Goal: Task Accomplishment & Management: Manage account settings

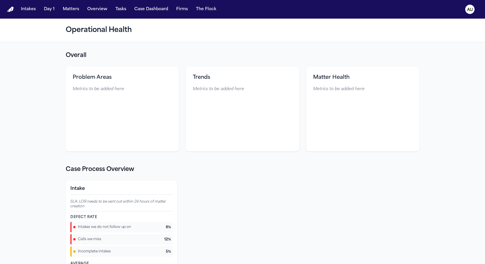
drag, startPoint x: 178, startPoint y: 58, endPoint x: 226, endPoint y: 3, distance: 72.5
click at [0, 0] on div "Intakes Day 1 Matters Overview Tasks Case Dashboard Firms The Flock AU Operatio…" at bounding box center [242, 132] width 485 height 264
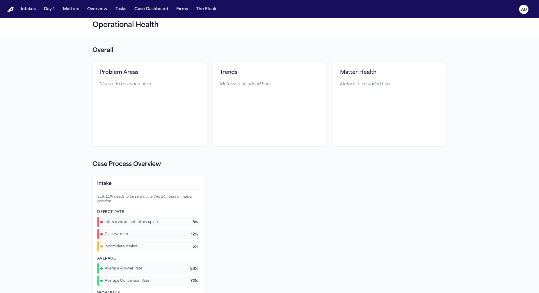
scroll to position [2, 0]
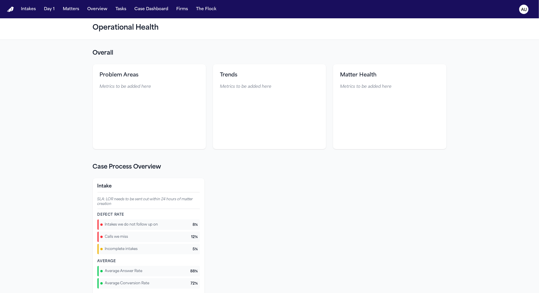
click at [237, 206] on div "Intake SLA: LOR needs to be sent out within 24 hours of matter creation Defect …" at bounding box center [270, 246] width 354 height 137
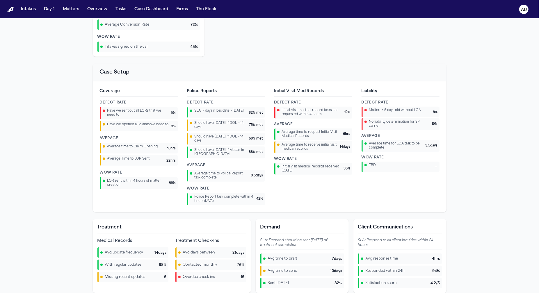
scroll to position [220, 0]
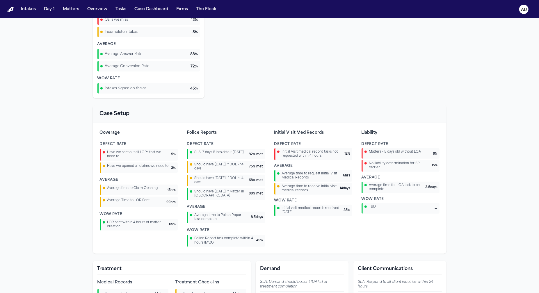
click at [251, 78] on div "Intake SLA: LOR needs to be sent out within 24 hours of matter creation Defect …" at bounding box center [270, 29] width 354 height 137
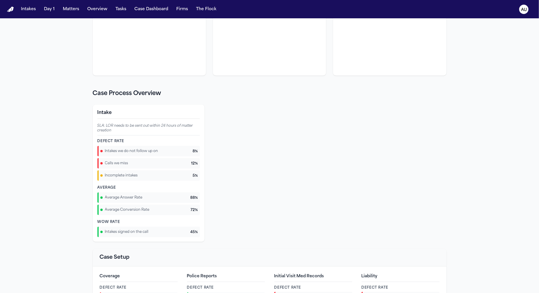
scroll to position [52, 0]
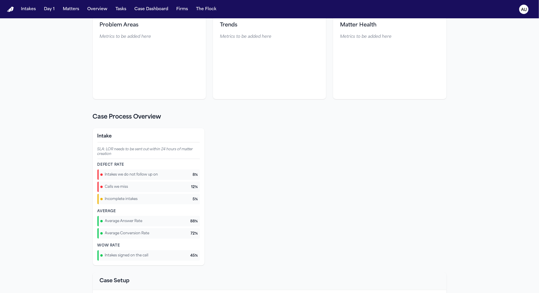
click at [192, 95] on div "Problem Areas Metrics to be added here" at bounding box center [149, 56] width 113 height 85
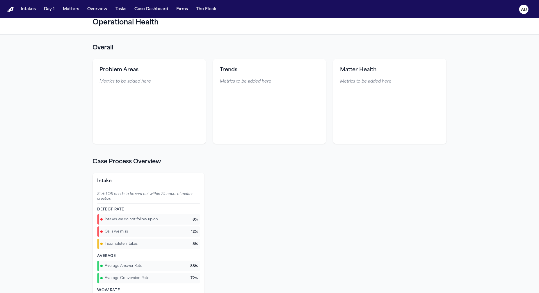
scroll to position [0, 0]
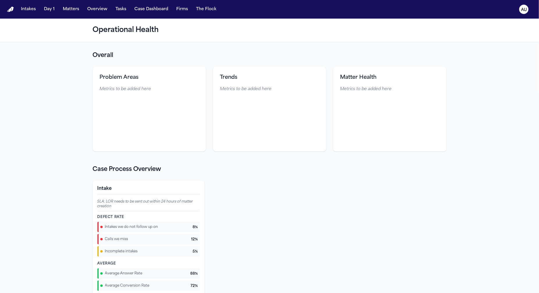
click at [208, 56] on h2 "Overall" at bounding box center [270, 55] width 354 height 8
drag, startPoint x: 117, startPoint y: 10, endPoint x: 128, endPoint y: 15, distance: 11.8
click at [118, 10] on button "Tasks" at bounding box center [120, 9] width 15 height 10
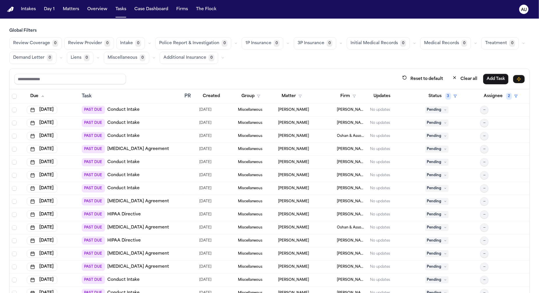
click at [286, 42] on icon "button" at bounding box center [287, 43] width 3 height 3
drag, startPoint x: 284, startPoint y: 42, endPoint x: 222, endPoint y: 42, distance: 62.2
click at [286, 42] on icon "button" at bounding box center [287, 43] width 3 height 3
click at [228, 42] on div "Police Report & Investigation 0" at bounding box center [197, 43] width 84 height 12
click at [234, 43] on icon "button" at bounding box center [235, 43] width 3 height 3
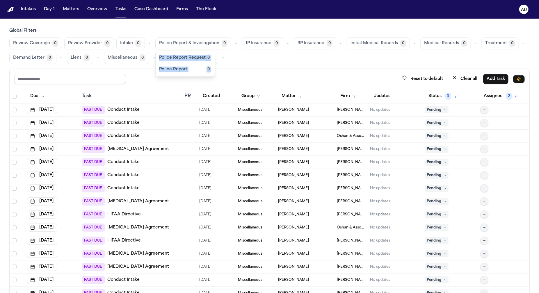
click at [234, 43] on icon "button" at bounding box center [235, 43] width 3 height 3
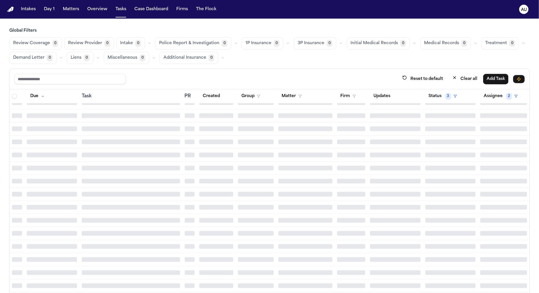
scroll to position [5774, 0]
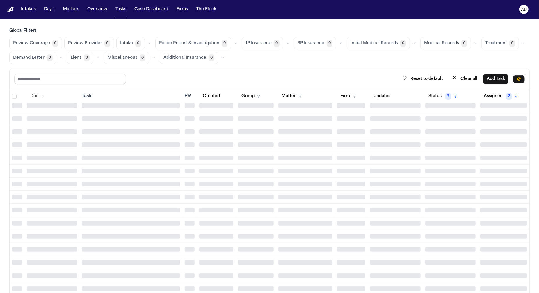
click at [53, 44] on span "0" at bounding box center [55, 43] width 6 height 7
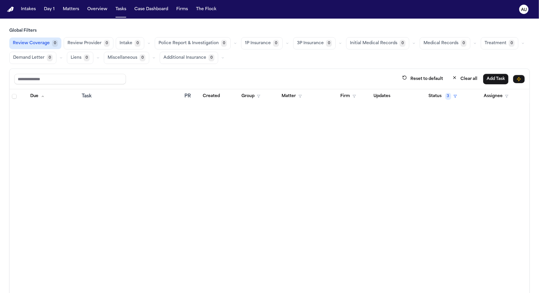
scroll to position [0, 0]
click at [112, 44] on div "Review Coverage 0 Review Provider 0 Intake 0 Police Report & Investigation 0 1P…" at bounding box center [269, 50] width 520 height 27
click at [92, 42] on span "Review Provider" at bounding box center [84, 43] width 34 height 6
click at [125, 43] on span "Intake" at bounding box center [125, 43] width 13 height 6
click at [147, 43] on icon "button" at bounding box center [148, 43] width 3 height 3
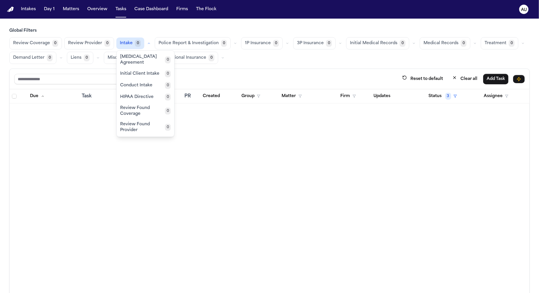
click at [146, 60] on span "Retainer Agreement" at bounding box center [142, 60] width 45 height 12
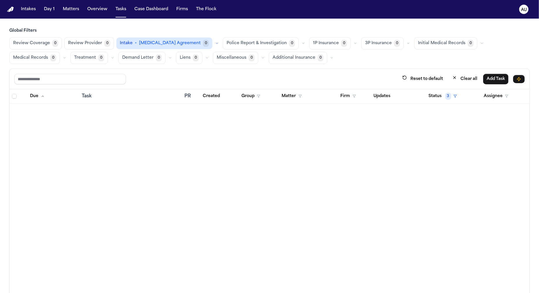
click at [259, 44] on span "Police Report & Investigation" at bounding box center [256, 43] width 60 height 6
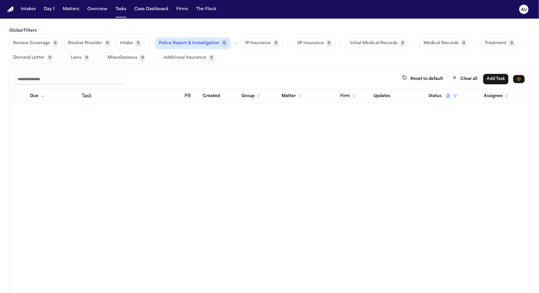
click at [286, 42] on icon "button" at bounding box center [287, 43] width 3 height 3
click at [62, 10] on button "Matters" at bounding box center [70, 9] width 21 height 10
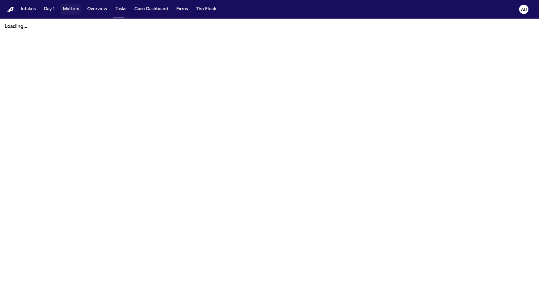
click at [68, 10] on button "Matters" at bounding box center [70, 9] width 21 height 10
click at [258, 160] on main "Loading..." at bounding box center [269, 156] width 539 height 274
drag, startPoint x: 258, startPoint y: 160, endPoint x: 109, endPoint y: 16, distance: 207.7
click at [172, 57] on main "Loading..." at bounding box center [269, 156] width 539 height 274
click at [121, 25] on p "Loading..." at bounding box center [269, 26] width 529 height 7
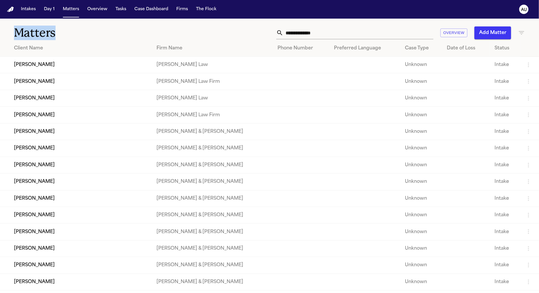
drag, startPoint x: 121, startPoint y: 24, endPoint x: 112, endPoint y: 21, distance: 9.9
click at [112, 21] on div "Matters Overview Add Matter" at bounding box center [269, 30] width 539 height 22
click at [117, 70] on td "[PERSON_NAME]" at bounding box center [76, 65] width 152 height 17
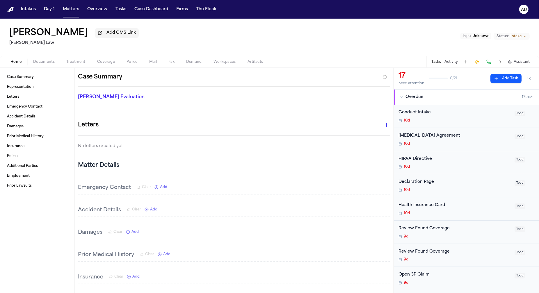
click at [98, 64] on span "Coverage" at bounding box center [106, 62] width 18 height 5
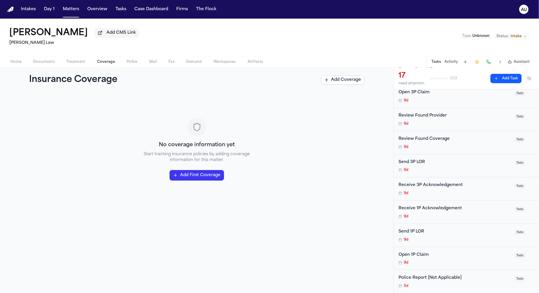
scroll to position [196, 0]
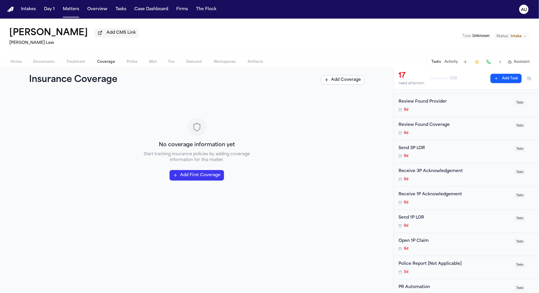
click at [455, 212] on div "Send 1P LOR 9d Todo" at bounding box center [466, 221] width 145 height 23
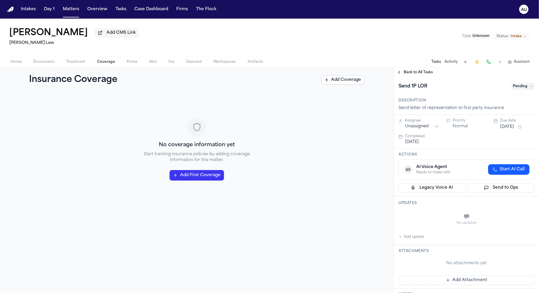
click at [420, 75] on span "Back to All Tasks" at bounding box center [418, 72] width 29 height 5
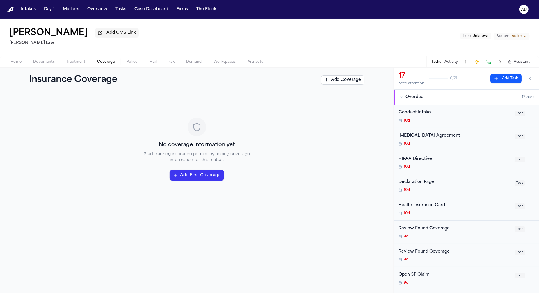
click at [531, 13] on button "AU" at bounding box center [523, 9] width 16 height 13
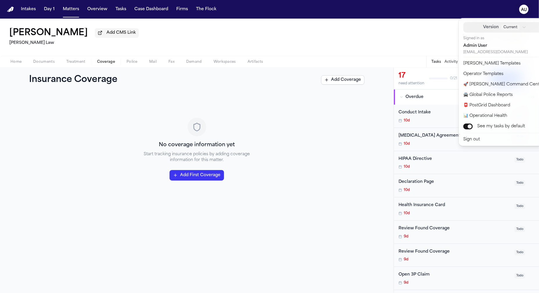
click at [511, 24] on button "Version Current" at bounding box center [504, 27] width 83 height 10
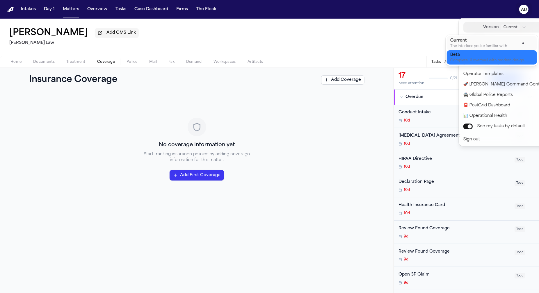
click at [494, 53] on div "Beta" at bounding box center [487, 55] width 74 height 6
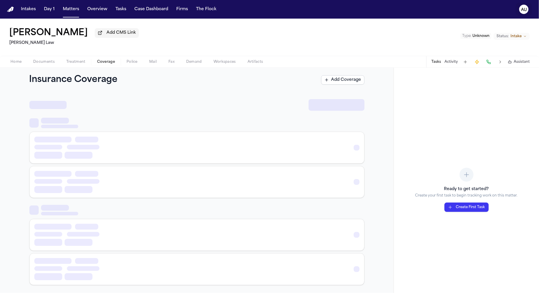
click at [524, 8] on text "AU" at bounding box center [524, 10] width 6 height 4
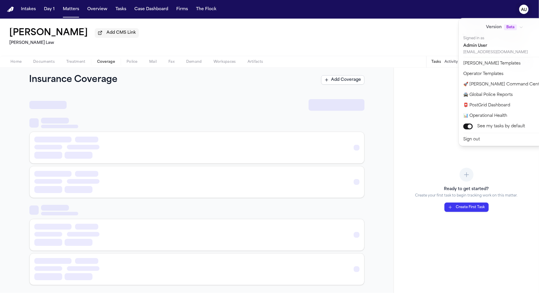
click at [326, 40] on div "Intakes Day 1 Matters Overview Tasks Case Dashboard Firms The Flock AU Yahni Gr…" at bounding box center [269, 146] width 539 height 293
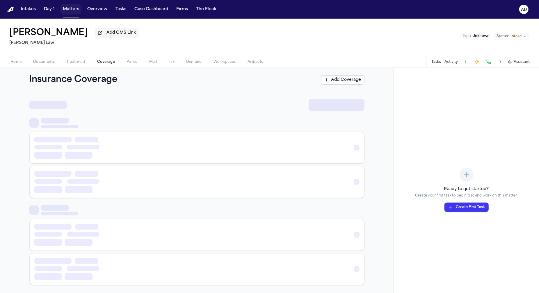
click at [77, 10] on button "Matters" at bounding box center [70, 9] width 21 height 10
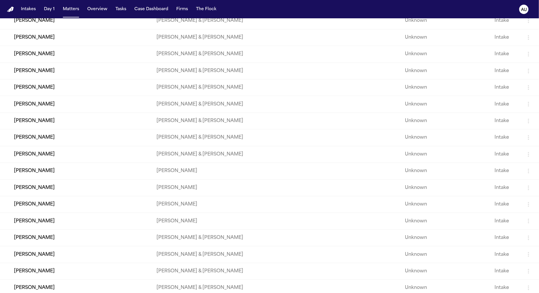
scroll to position [1460, 0]
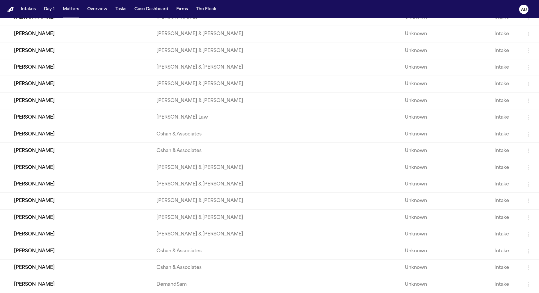
click at [118, 247] on td "[PERSON_NAME]" at bounding box center [76, 251] width 152 height 17
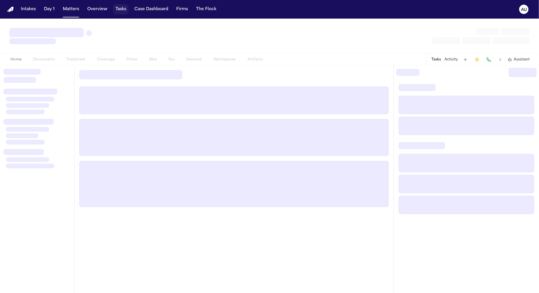
click at [120, 11] on button "Tasks" at bounding box center [120, 9] width 15 height 10
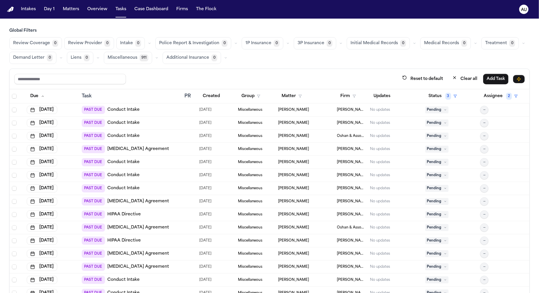
click at [153, 58] on button "button" at bounding box center [156, 57] width 7 height 7
click at [285, 45] on button "button" at bounding box center [287, 43] width 7 height 7
click at [185, 81] on div "Reset to default Clear all Add Task" at bounding box center [269, 79] width 510 height 11
click at [156, 58] on icon "button" at bounding box center [156, 57] width 3 height 3
click at [377, 65] on div "Global Filters Review Coverage 0 Review Provider 0 Intake 0 Police Report & Inv…" at bounding box center [269, 173] width 520 height 291
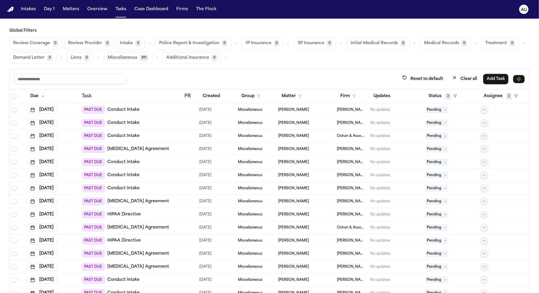
drag, startPoint x: 275, startPoint y: 70, endPoint x: 260, endPoint y: 68, distance: 15.5
click at [260, 69] on div "Reset to default Clear all Add Task Due Task PR Created Group Matter Firm Updat…" at bounding box center [269, 194] width 520 height 250
click at [227, 59] on icon "button" at bounding box center [227, 57] width 3 height 3
click at [229, 39] on div "Police Report & Investigation 0" at bounding box center [197, 43] width 84 height 12
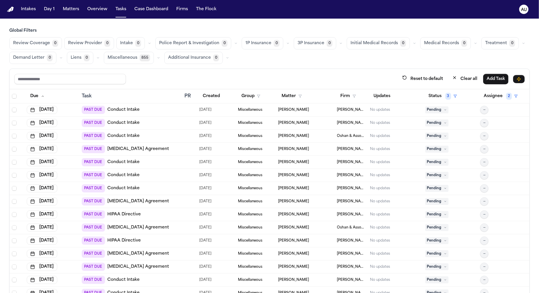
click at [234, 42] on icon "button" at bounding box center [235, 43] width 3 height 3
click at [228, 58] on button "button" at bounding box center [227, 57] width 7 height 7
click at [249, 59] on div "Review Coverage 0 Review Provider 0 Intake 0 Police Report & Investigation 0 1P…" at bounding box center [269, 50] width 520 height 27
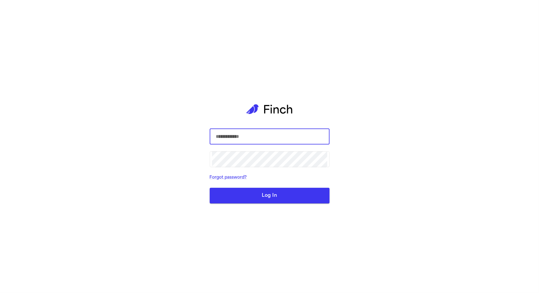
type input "**********"
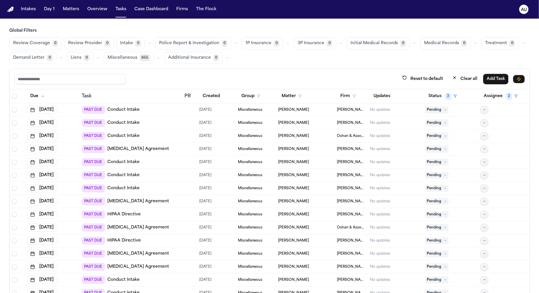
click at [216, 42] on button "Police Report & Investigation 0" at bounding box center [193, 43] width 76 height 12
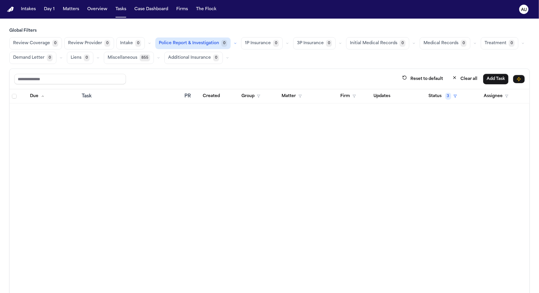
click at [286, 44] on icon "button" at bounding box center [287, 43] width 3 height 3
click at [262, 56] on span "Open Claim" at bounding box center [257, 58] width 25 height 6
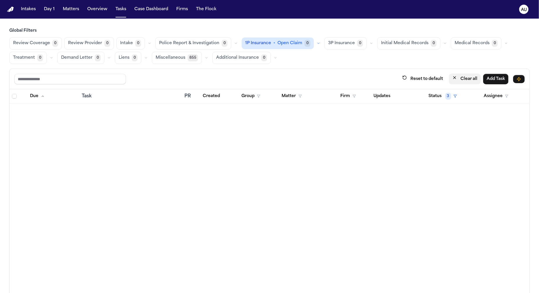
click at [464, 78] on button "Clear all" at bounding box center [465, 79] width 32 height 11
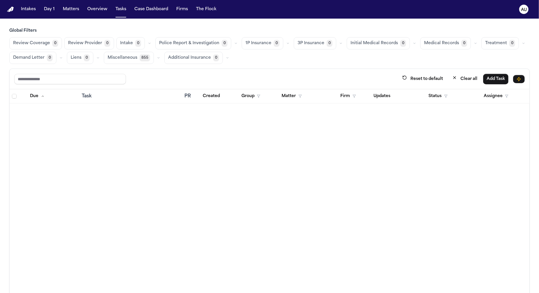
click at [339, 44] on icon "button" at bounding box center [340, 43] width 3 height 3
click at [308, 61] on button "Open Claim 0" at bounding box center [323, 58] width 58 height 12
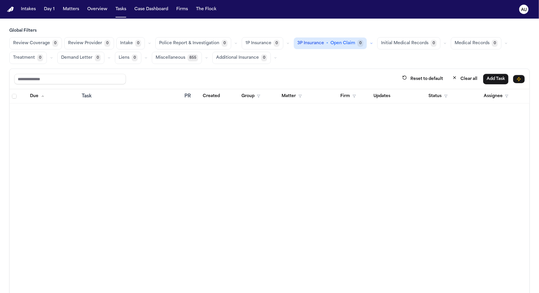
drag, startPoint x: 304, startPoint y: 60, endPoint x: 290, endPoint y: 44, distance: 21.1
click at [294, 46] on div "Review Coverage 0 Review Provider 0 Intake 0 Police Report & Investigation 0 1P…" at bounding box center [269, 50] width 520 height 27
click at [286, 42] on icon "button" at bounding box center [287, 43] width 3 height 3
click at [161, 56] on span "Miscellaneous" at bounding box center [171, 58] width 30 height 6
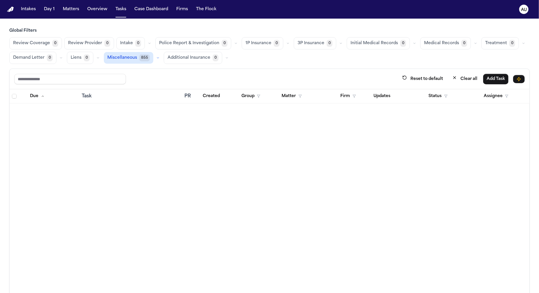
click at [158, 55] on button "button" at bounding box center [157, 57] width 7 height 7
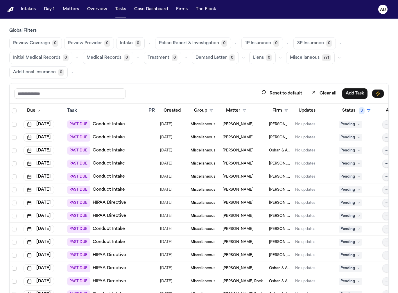
click at [338, 59] on icon "button" at bounding box center [339, 57] width 3 height 3
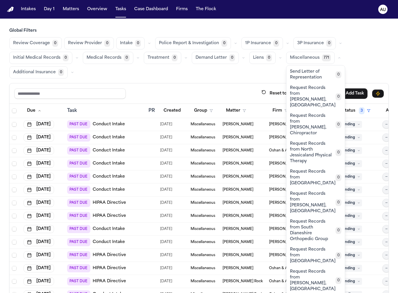
click at [235, 53] on button "Demand Letter 0" at bounding box center [215, 58] width 47 height 12
click at [232, 46] on button "button" at bounding box center [235, 43] width 7 height 7
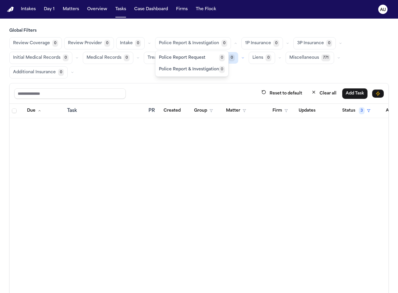
click at [234, 45] on icon "button" at bounding box center [235, 43] width 3 height 3
click at [284, 43] on button "button" at bounding box center [287, 43] width 7 height 7
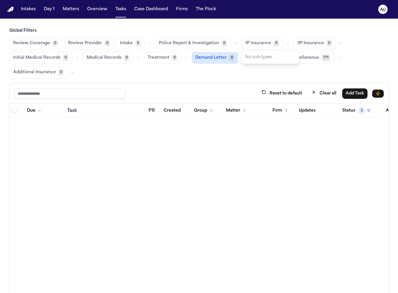
click at [286, 43] on icon "button" at bounding box center [287, 43] width 3 height 3
click at [203, 40] on span "Police Report & Investigation" at bounding box center [189, 43] width 60 height 6
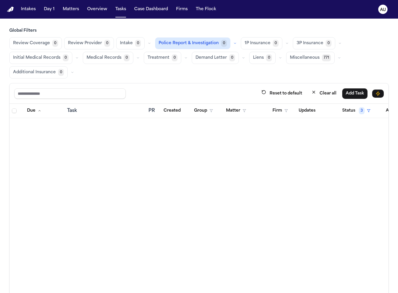
click at [233, 43] on icon "button" at bounding box center [234, 43] width 3 height 3
click at [214, 60] on button "Police Report Request 0" at bounding box center [192, 58] width 73 height 12
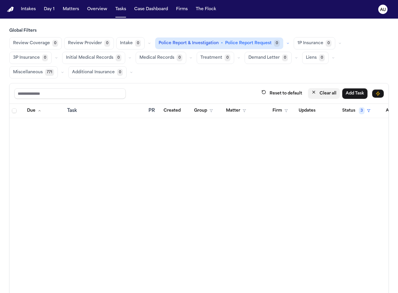
click at [325, 95] on button "Clear all" at bounding box center [324, 93] width 32 height 11
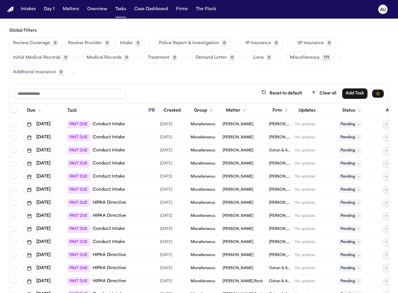
click at [234, 42] on icon "button" at bounding box center [235, 43] width 3 height 3
click at [195, 59] on span "Police Report Request" at bounding box center [182, 58] width 47 height 6
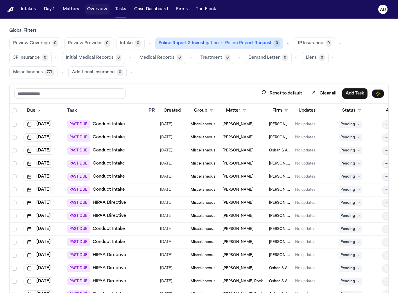
click at [72, 10] on button "Matters" at bounding box center [70, 9] width 21 height 10
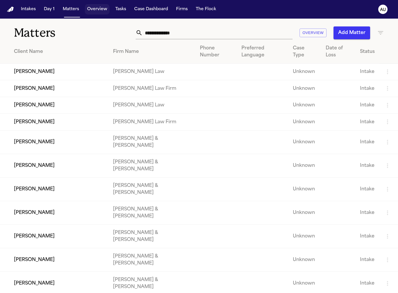
click at [101, 12] on button "Overview" at bounding box center [97, 9] width 25 height 10
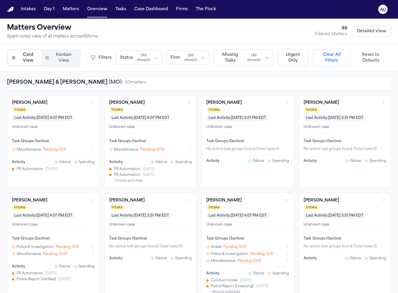
click at [50, 107] on div "Intake Last Activity: Sep 7, 2025 4:07 PM EDT" at bounding box center [50, 114] width 76 height 14
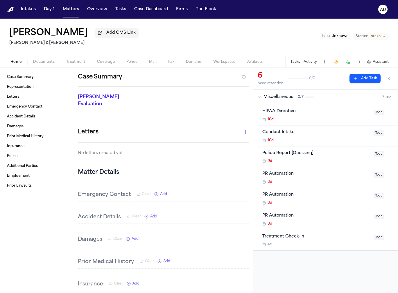
click at [297, 66] on div "Tasks Activity Assistant" at bounding box center [340, 61] width 108 height 11
click at [297, 62] on button "Tasks" at bounding box center [296, 62] width 10 height 5
click at [339, 154] on span "Todo" at bounding box center [379, 154] width 10 height 6
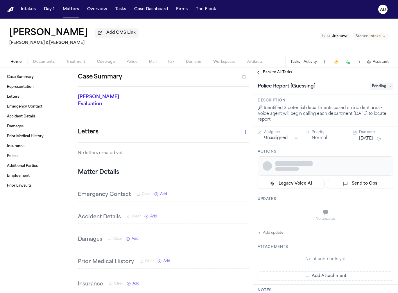
click at [339, 87] on span "Pending" at bounding box center [381, 86] width 23 height 7
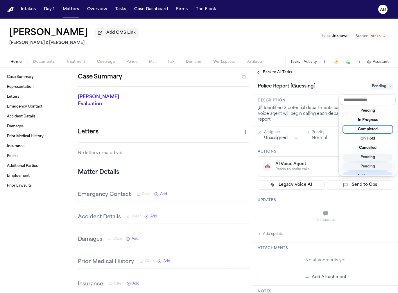
click at [290, 83] on div "Police Report [Guessing] Pending" at bounding box center [326, 86] width 136 height 9
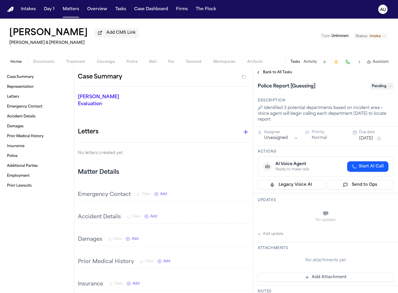
click at [274, 72] on span "Back to All Tasks" at bounding box center [277, 72] width 29 height 5
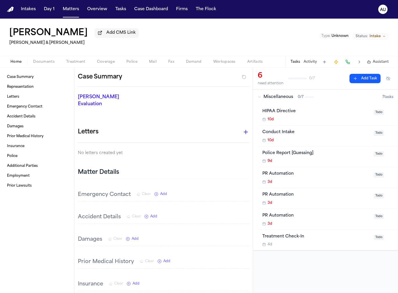
click at [129, 64] on span "Police" at bounding box center [131, 62] width 11 height 5
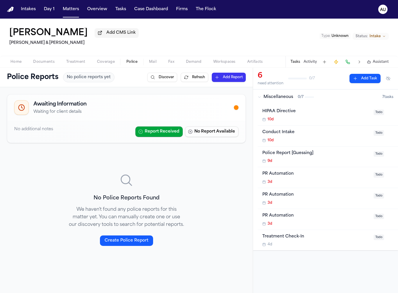
click at [306, 64] on button "Activity" at bounding box center [310, 62] width 13 height 5
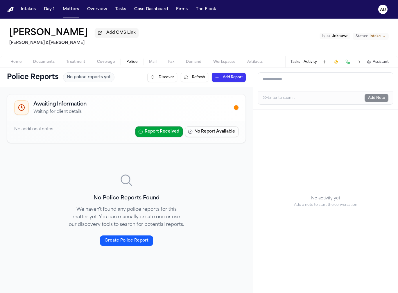
click at [292, 83] on textarea "Add a note to this matter" at bounding box center [325, 82] width 135 height 19
click at [126, 7] on div "Intakes Day 1 Matters Overview Tasks Case Dashboard Firms The Flock" at bounding box center [119, 9] width 200 height 10
click at [122, 8] on button "Tasks" at bounding box center [120, 9] width 15 height 10
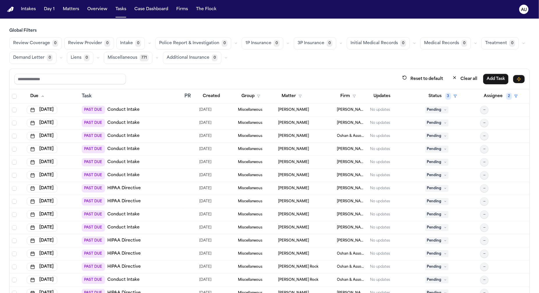
drag, startPoint x: 272, startPoint y: 18, endPoint x: 277, endPoint y: 47, distance: 29.2
click at [272, 18] on nav "Intakes Day 1 Matters Overview Tasks Case Dashboard Firms The Flock AU" at bounding box center [269, 9] width 539 height 19
click at [333, 22] on main "Global Filters Review Coverage 0 Review Provider 0 Intake 0 Police Report & Inv…" at bounding box center [269, 156] width 539 height 274
drag, startPoint x: 333, startPoint y: 22, endPoint x: 252, endPoint y: 4, distance: 83.2
click at [0, 0] on div "Intakes Day 1 Matters Overview Tasks Case Dashboard Firms The Flock AU Global F…" at bounding box center [269, 146] width 539 height 293
